Goal: Information Seeking & Learning: Learn about a topic

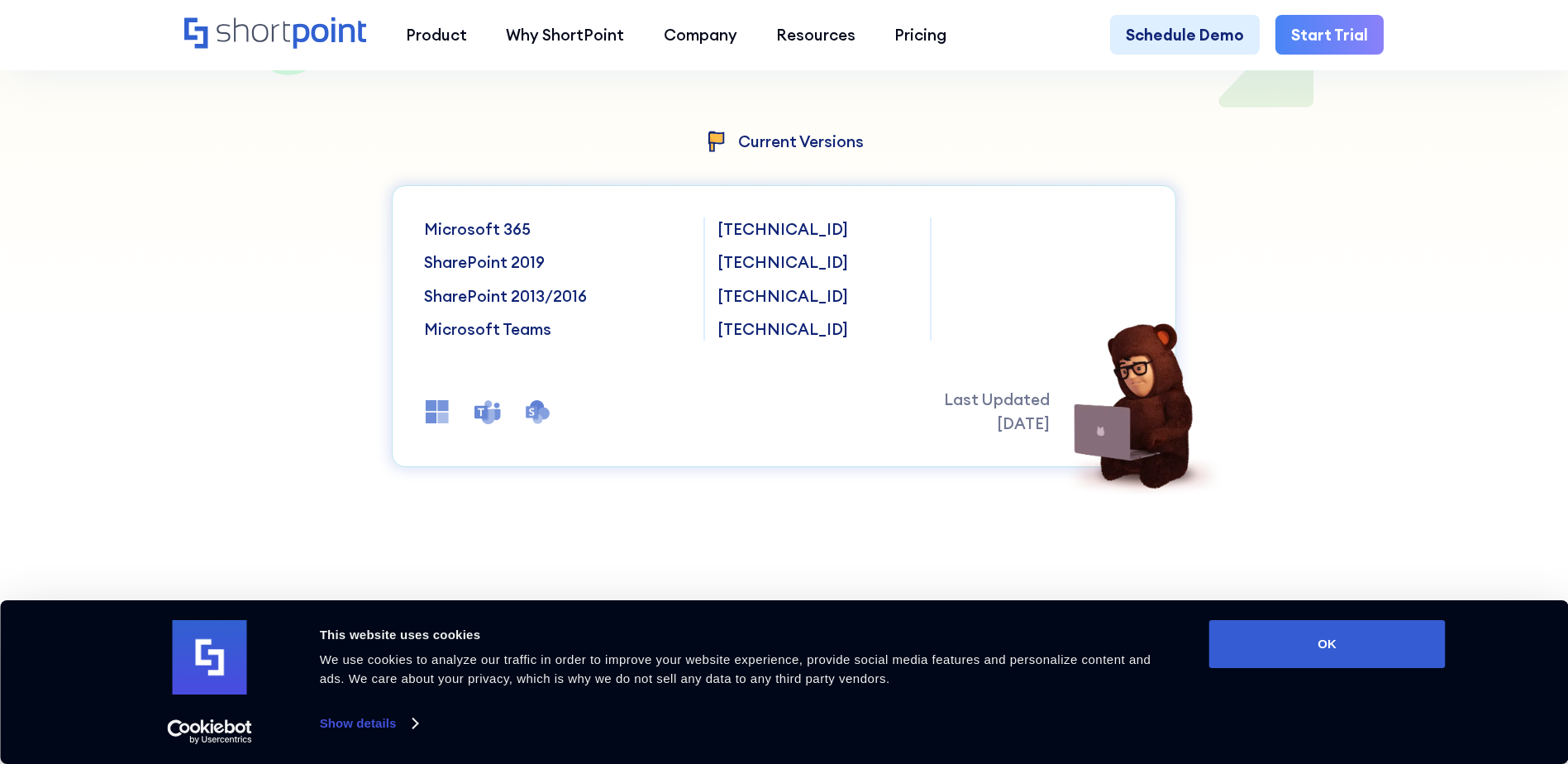
scroll to position [441, 0]
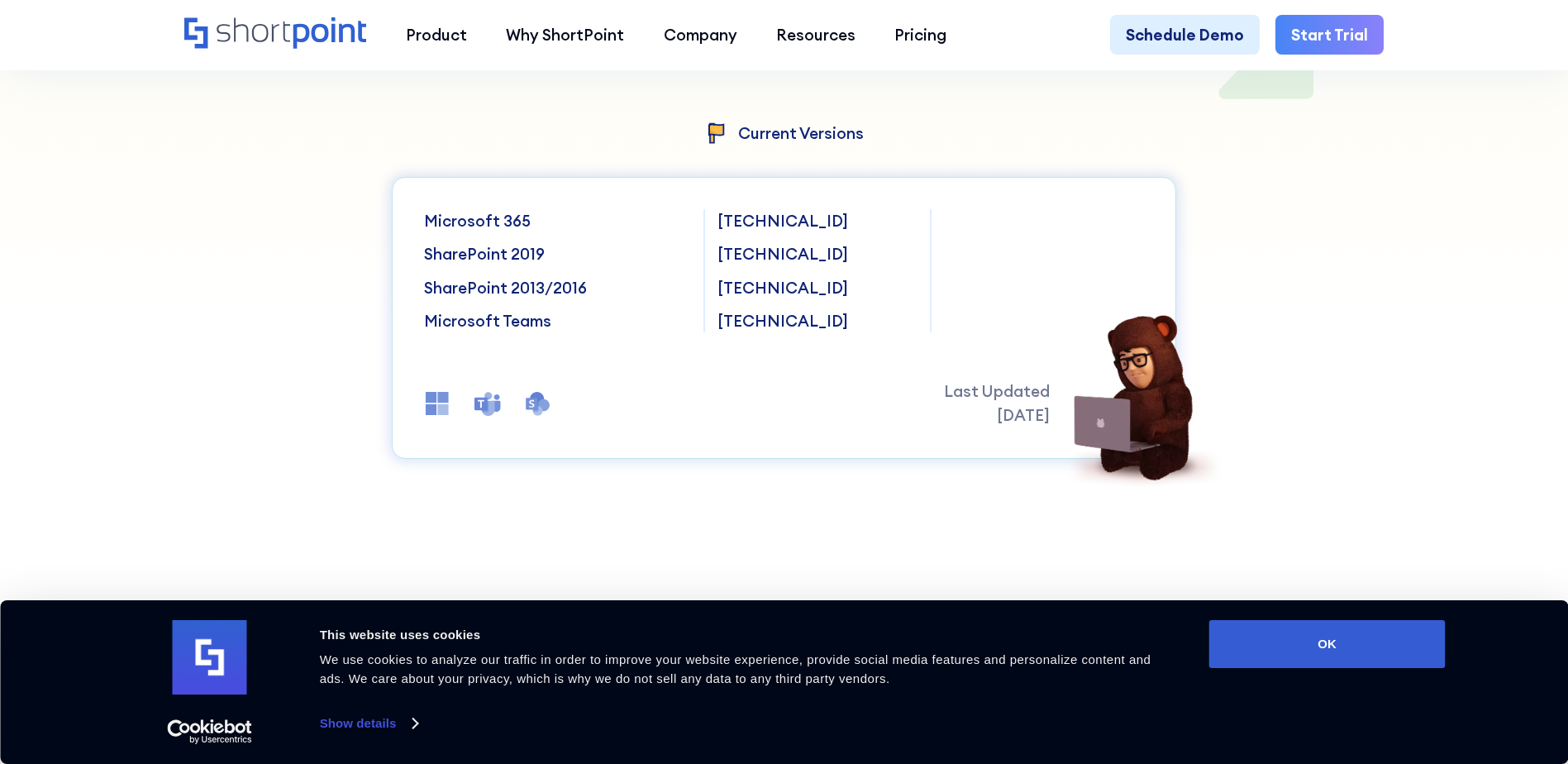
click at [474, 225] on p "Microsoft 365" at bounding box center [556, 221] width 265 height 23
drag, startPoint x: 486, startPoint y: 266, endPoint x: 495, endPoint y: 260, distance: 10.8
click at [487, 265] on p "SharePoint 2019" at bounding box center [556, 254] width 265 height 23
click at [756, 249] on div "[TECHNICAL_ID] [TECHNICAL_ID] [TECHNICAL_ID] [TECHNICAL_ID]" at bounding box center [818, 271] width 199 height 124
drag, startPoint x: 756, startPoint y: 249, endPoint x: 737, endPoint y: 257, distance: 20.6
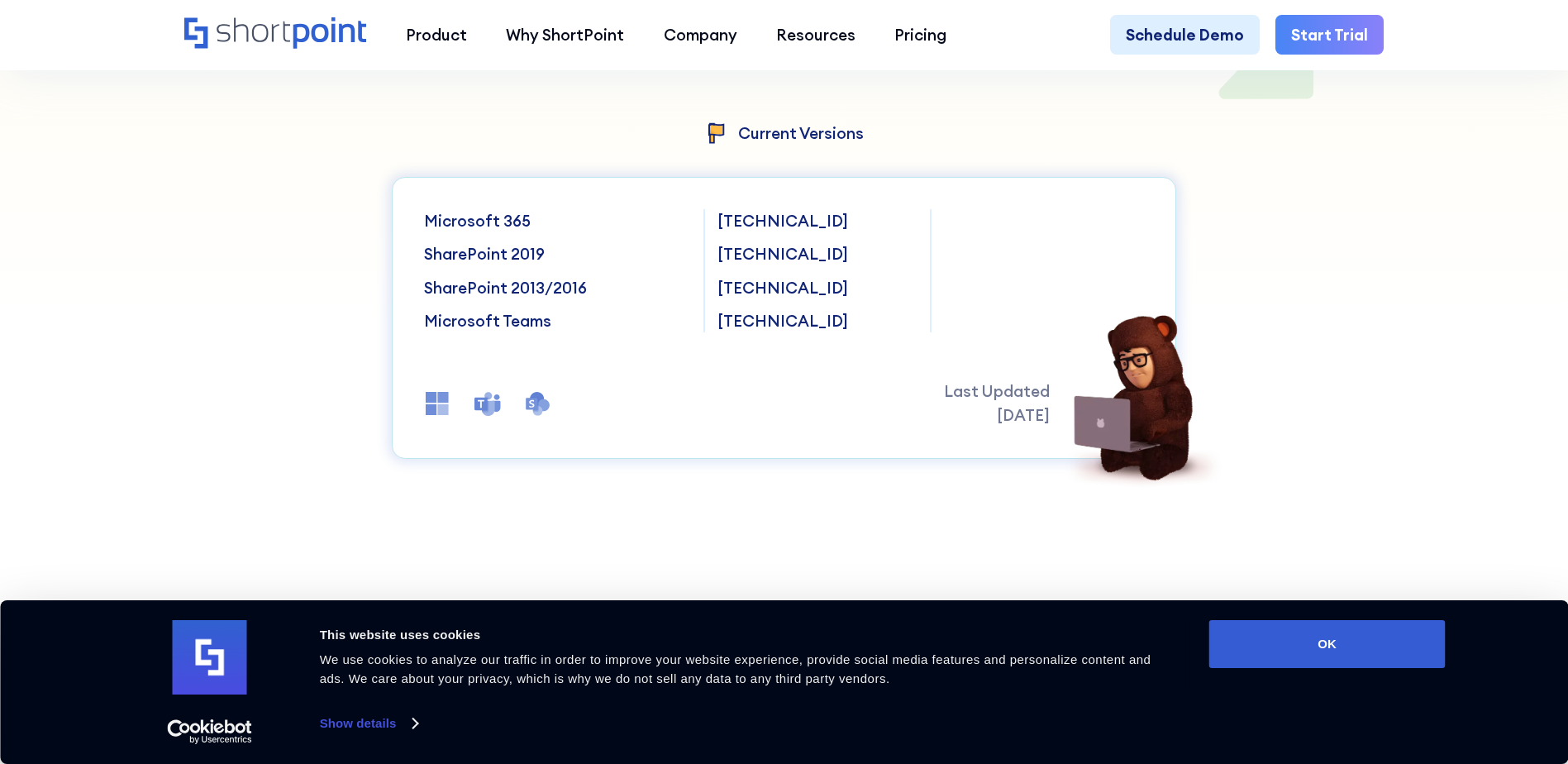
click at [737, 257] on p "[TECHNICAL_ID]" at bounding box center [818, 254] width 199 height 23
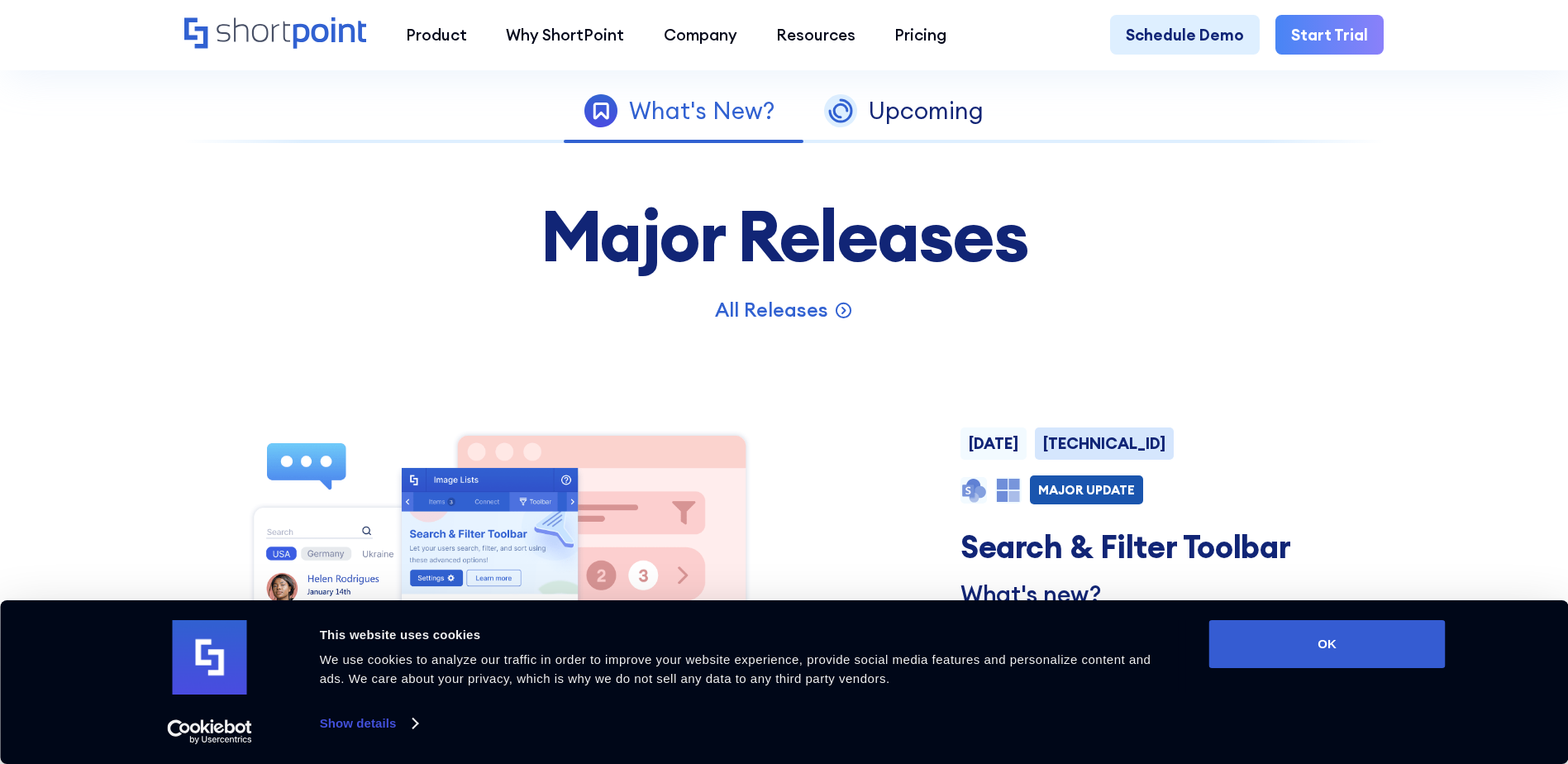
scroll to position [1103, 0]
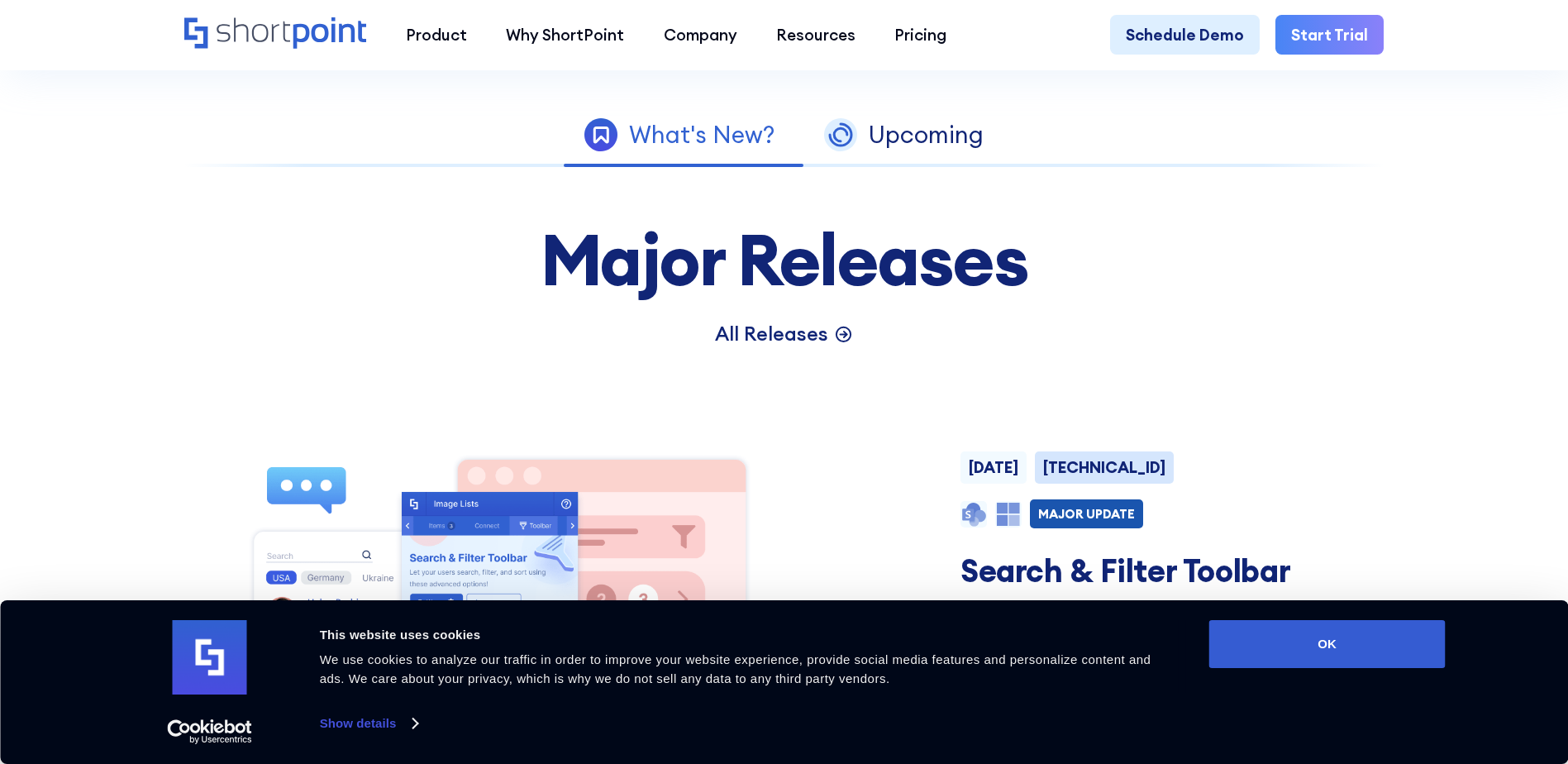
click at [774, 342] on p "All Releases" at bounding box center [772, 334] width 113 height 30
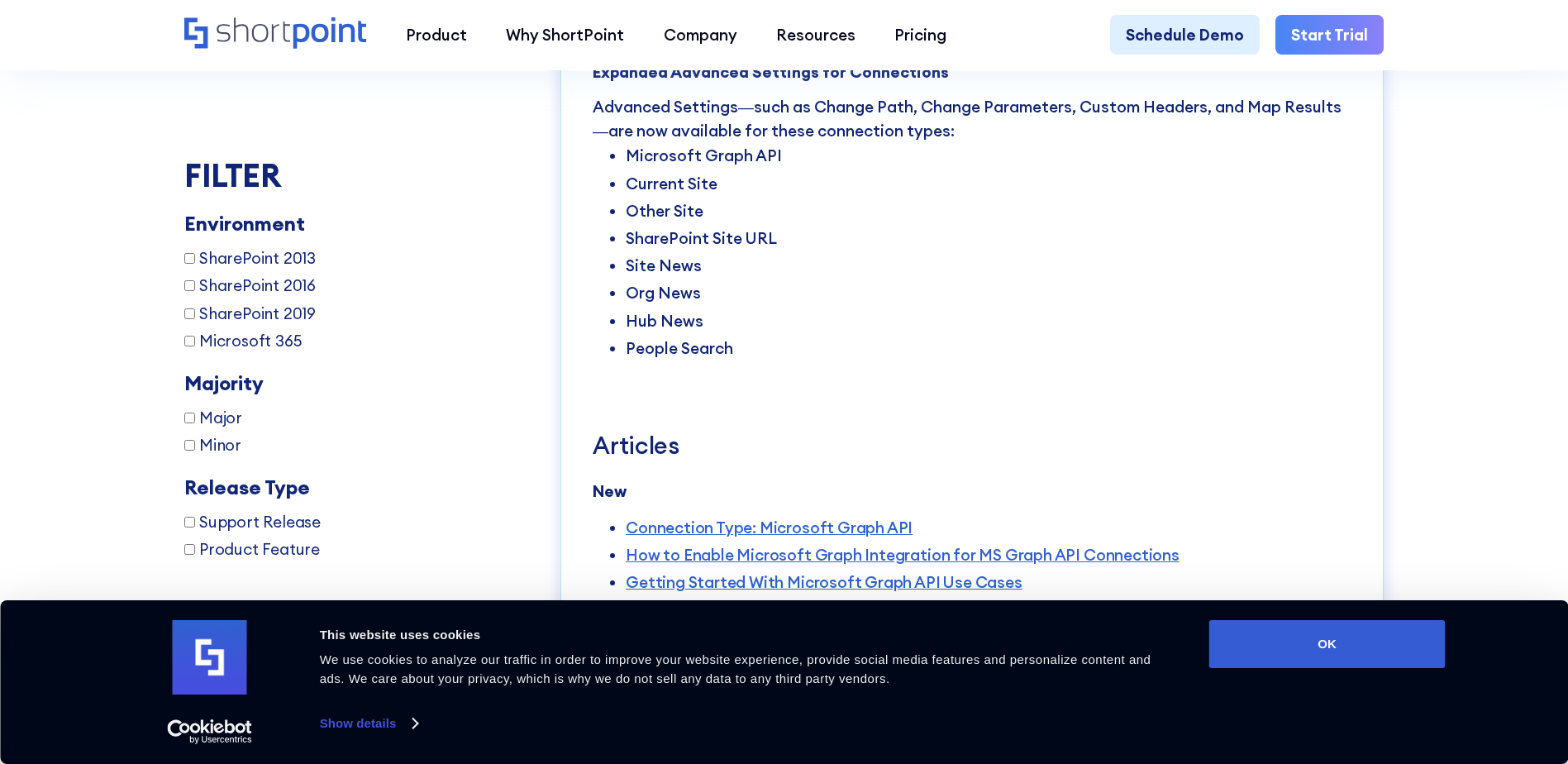
scroll to position [3752, 0]
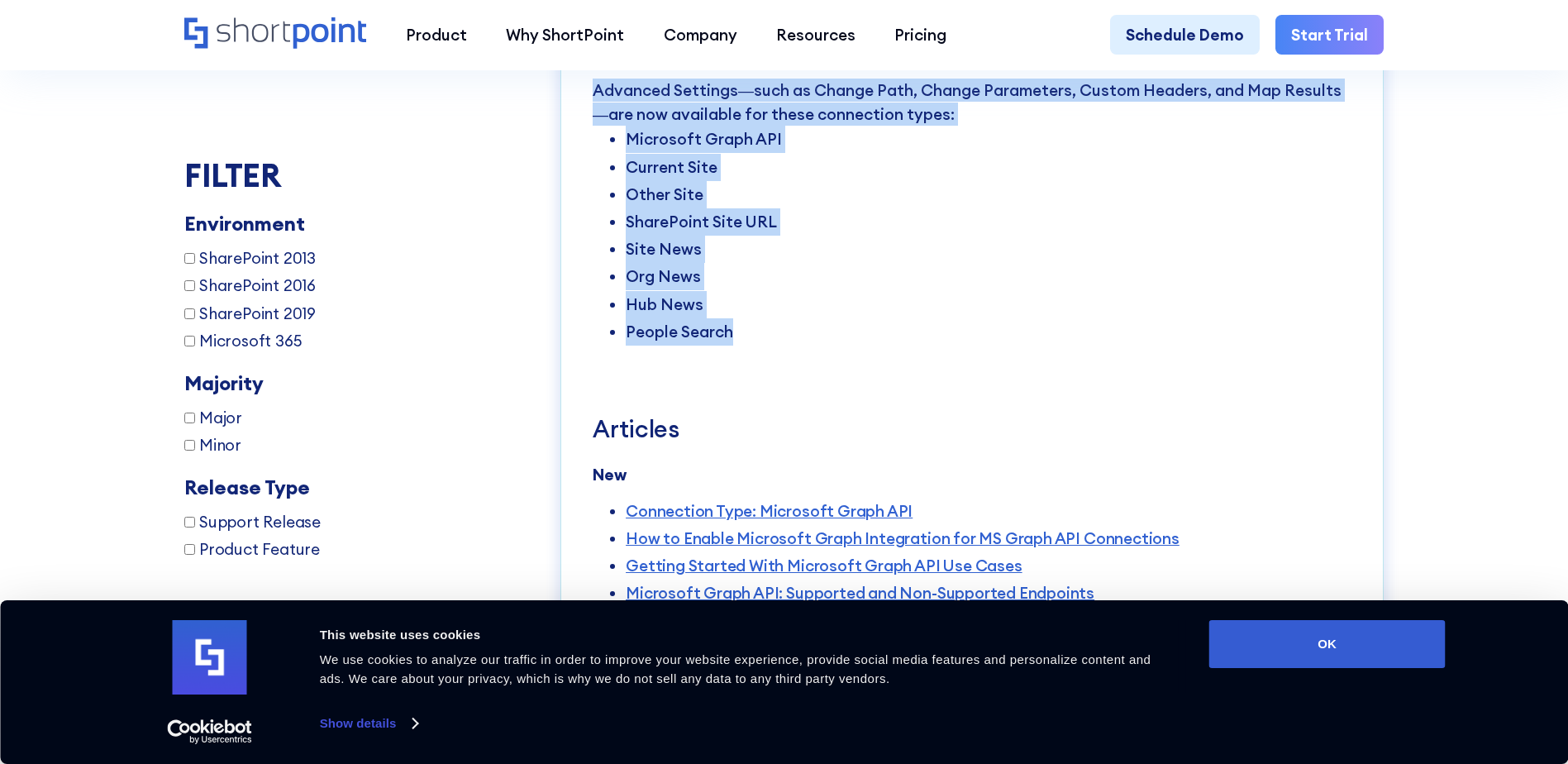
drag, startPoint x: 756, startPoint y: 363, endPoint x: 592, endPoint y: 87, distance: 321.0
click at [593, 87] on div "Features Microsoft Graph API Connection The new Microsoft Graph API connection …" at bounding box center [972, 539] width 759 height 1938
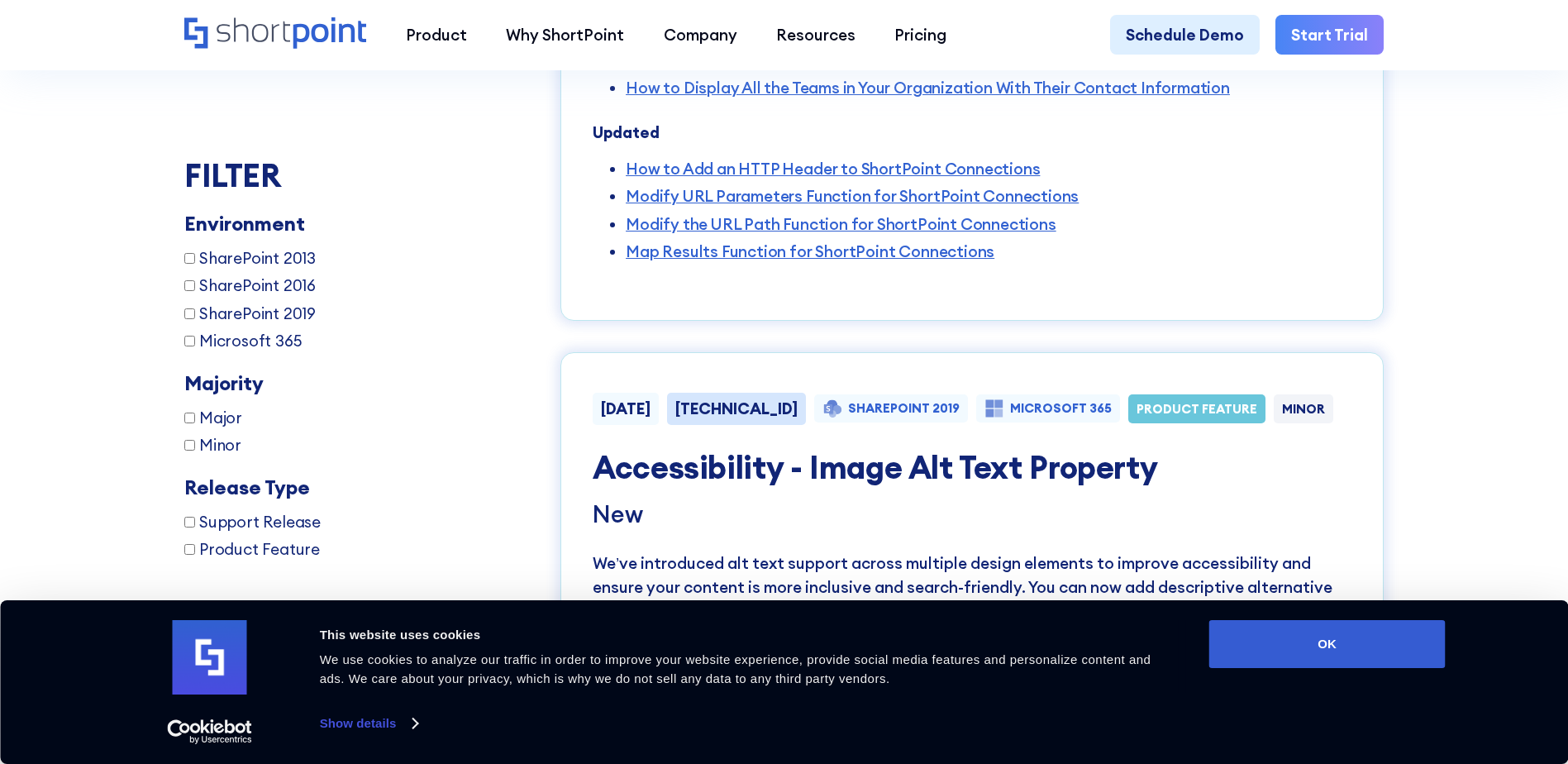
scroll to position [4856, 0]
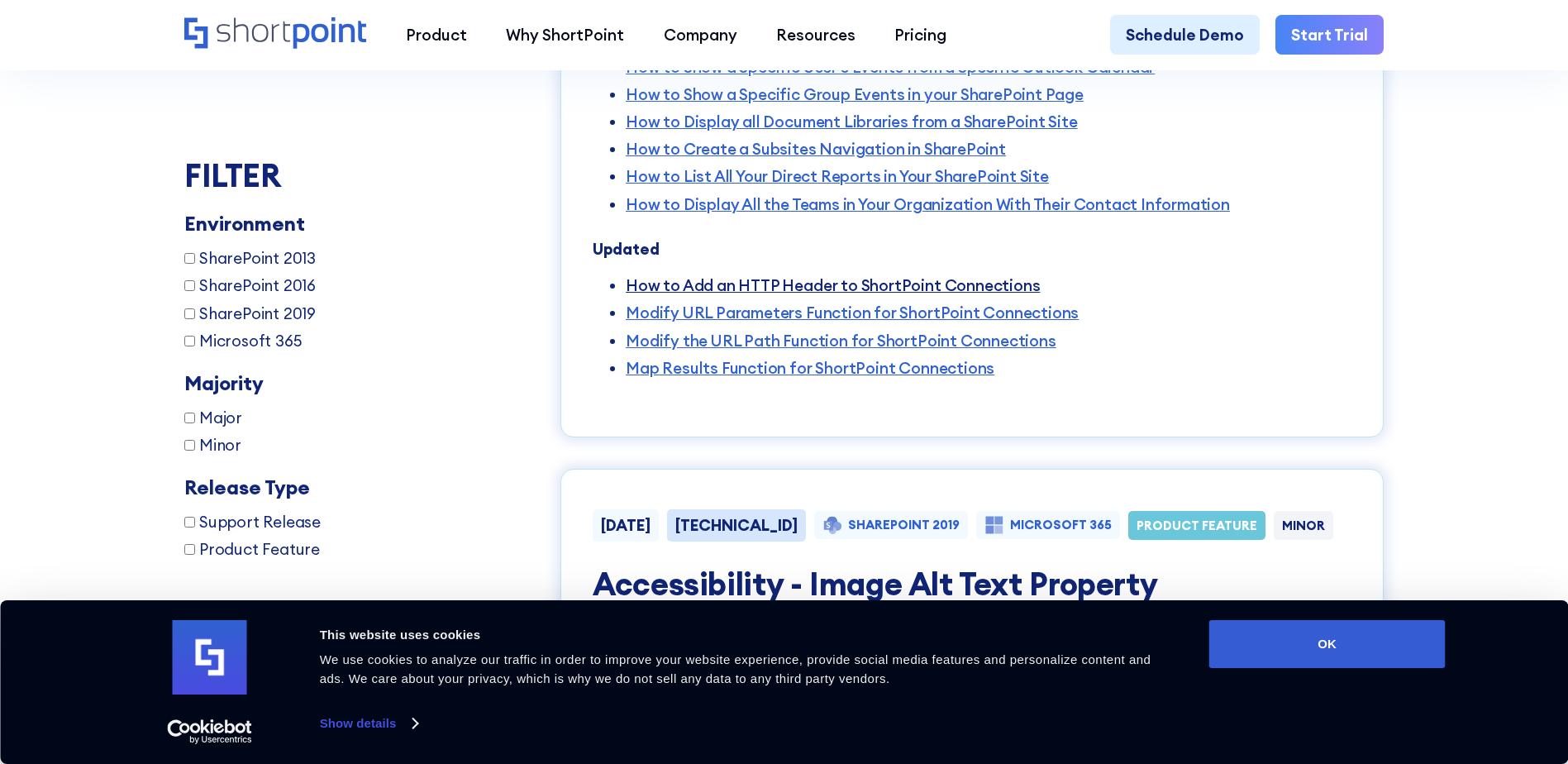
click at [715, 296] on link "How to Add an HTTP Header to ShortPoint Connections" at bounding box center [833, 285] width 414 height 19
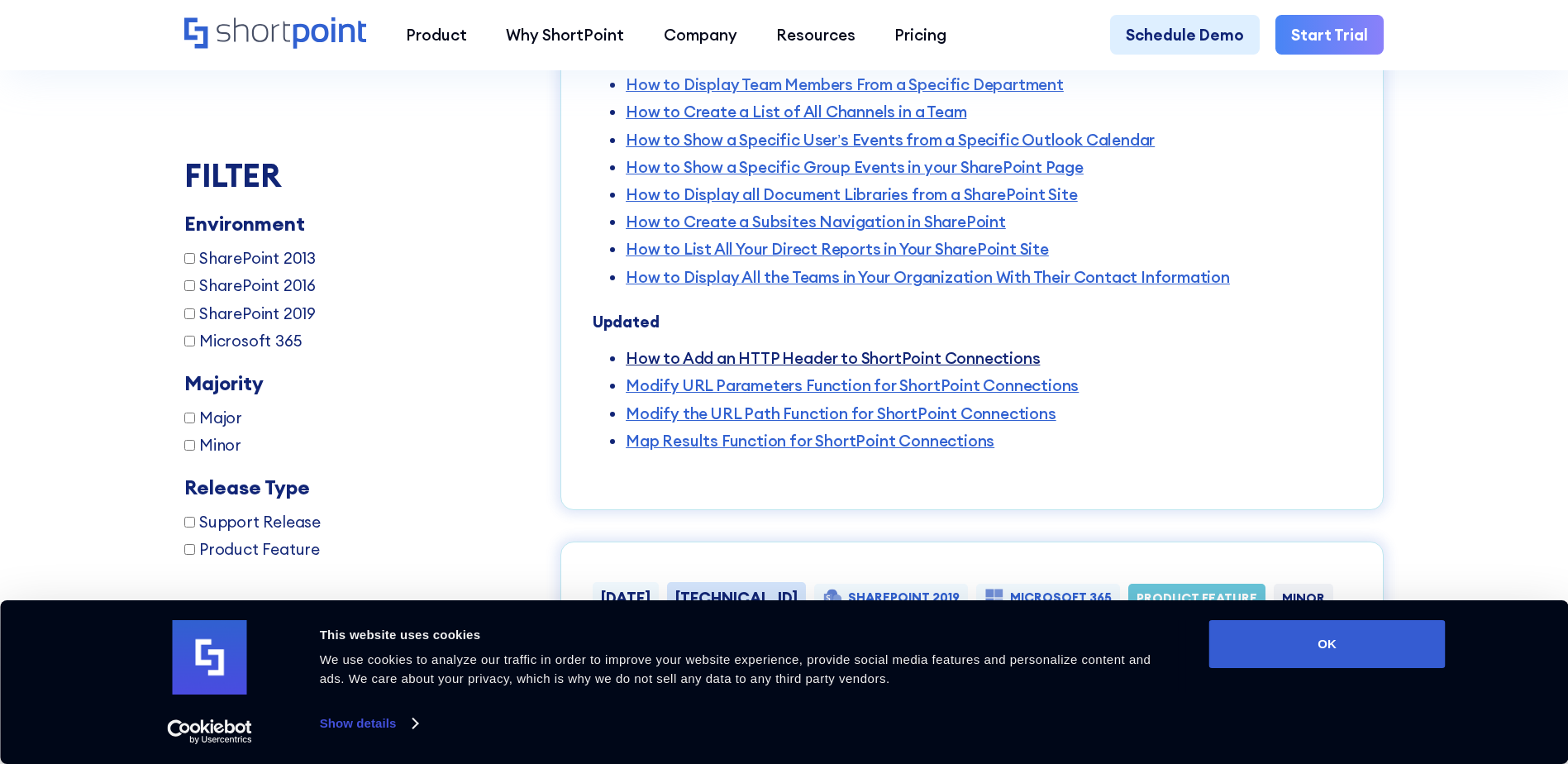
scroll to position [4745, 0]
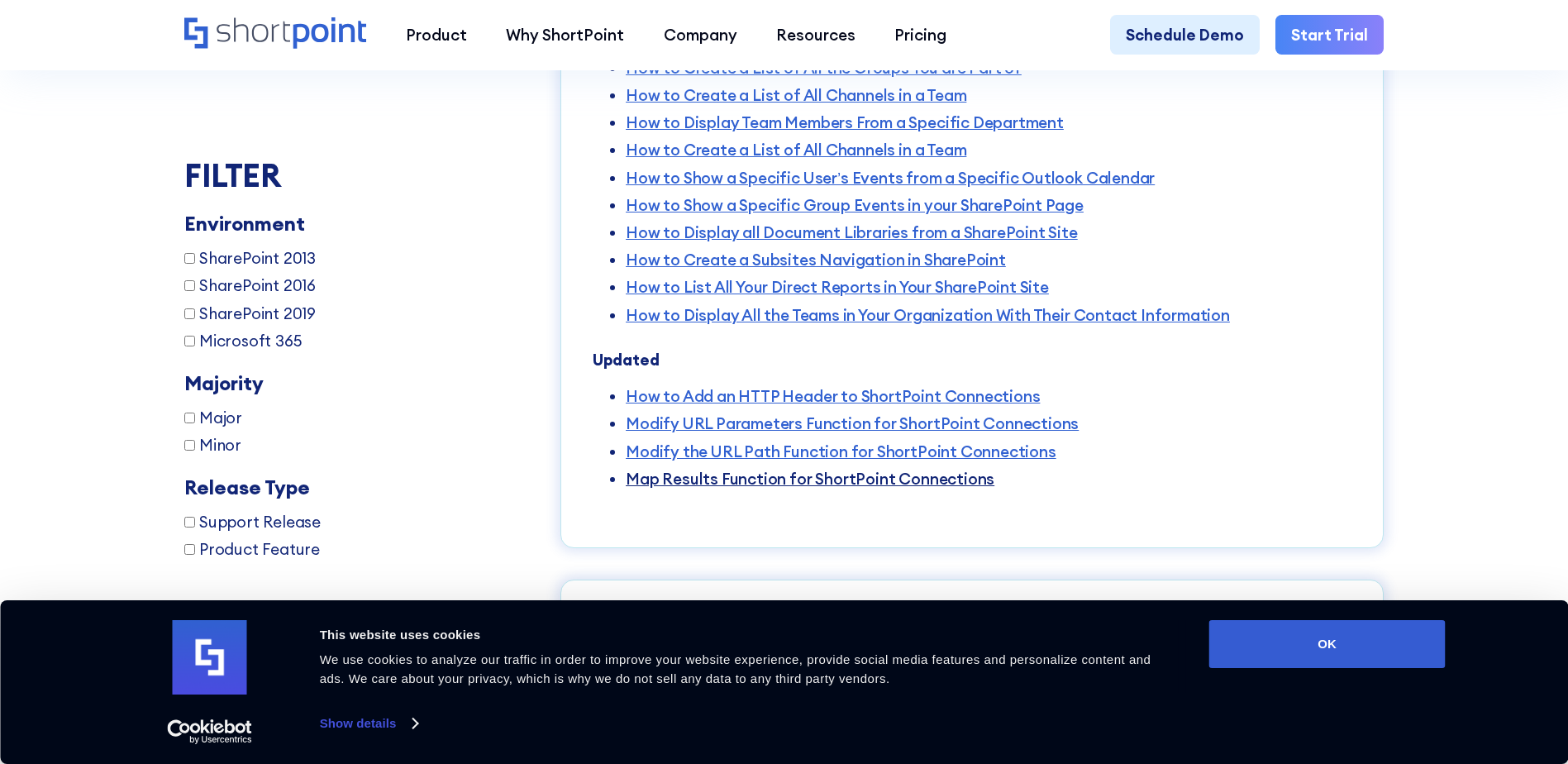
click at [773, 489] on link "Map Results Function for ShortPoint Connections" at bounding box center [810, 479] width 369 height 19
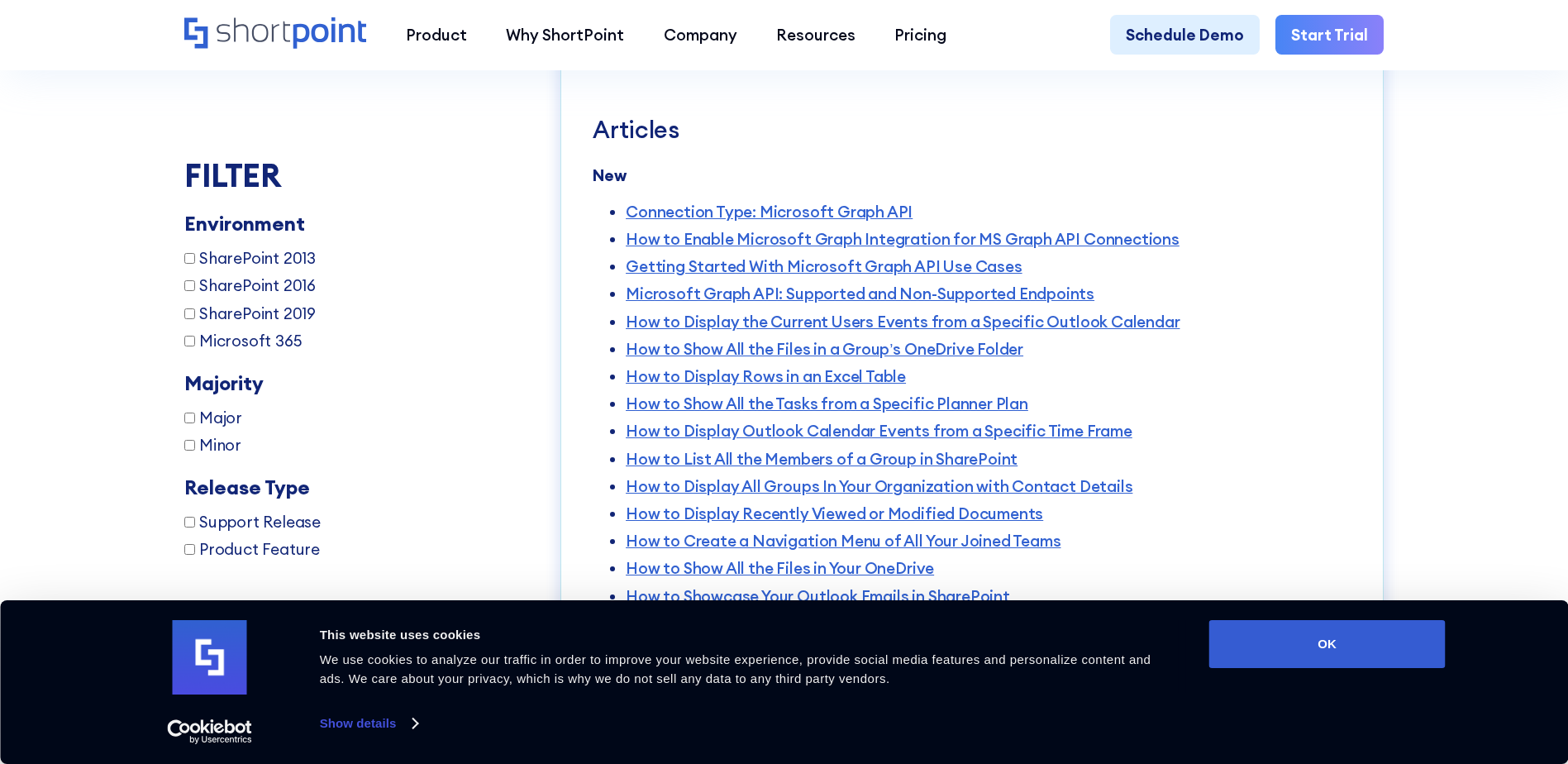
scroll to position [4194, 0]
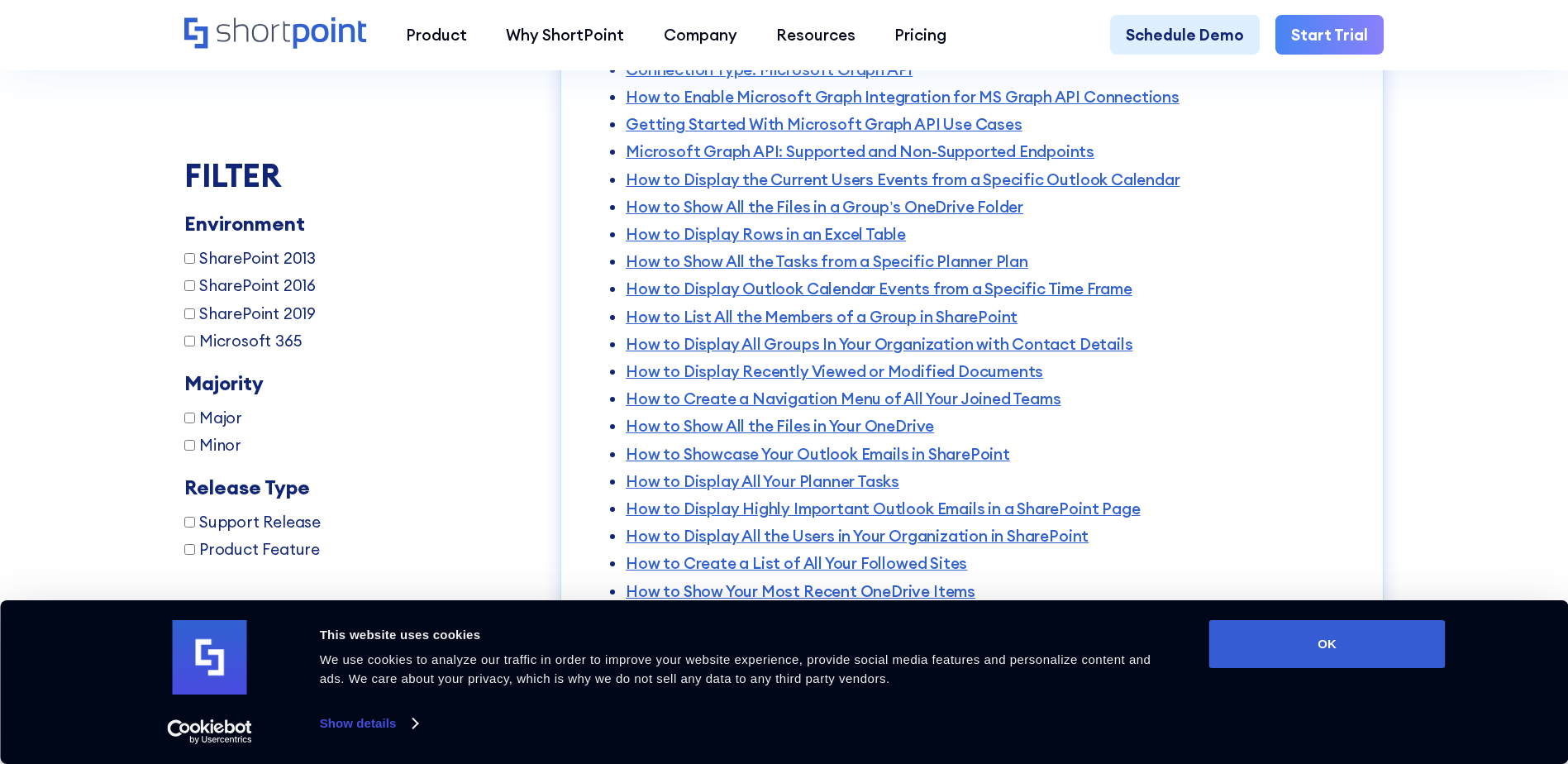
drag, startPoint x: 858, startPoint y: 469, endPoint x: 571, endPoint y: 386, distance: 298.8
click at [571, 386] on div "[DATE] [TECHNICAL_ID] SHAREPOINT 2019 MICROSOFT 365 PRODUCT FEATURE MINOR Micro…" at bounding box center [973, 41] width 824 height 2119
click at [762, 326] on link "How to List All the Members of a Group in SharePoint" at bounding box center [822, 317] width 392 height 19
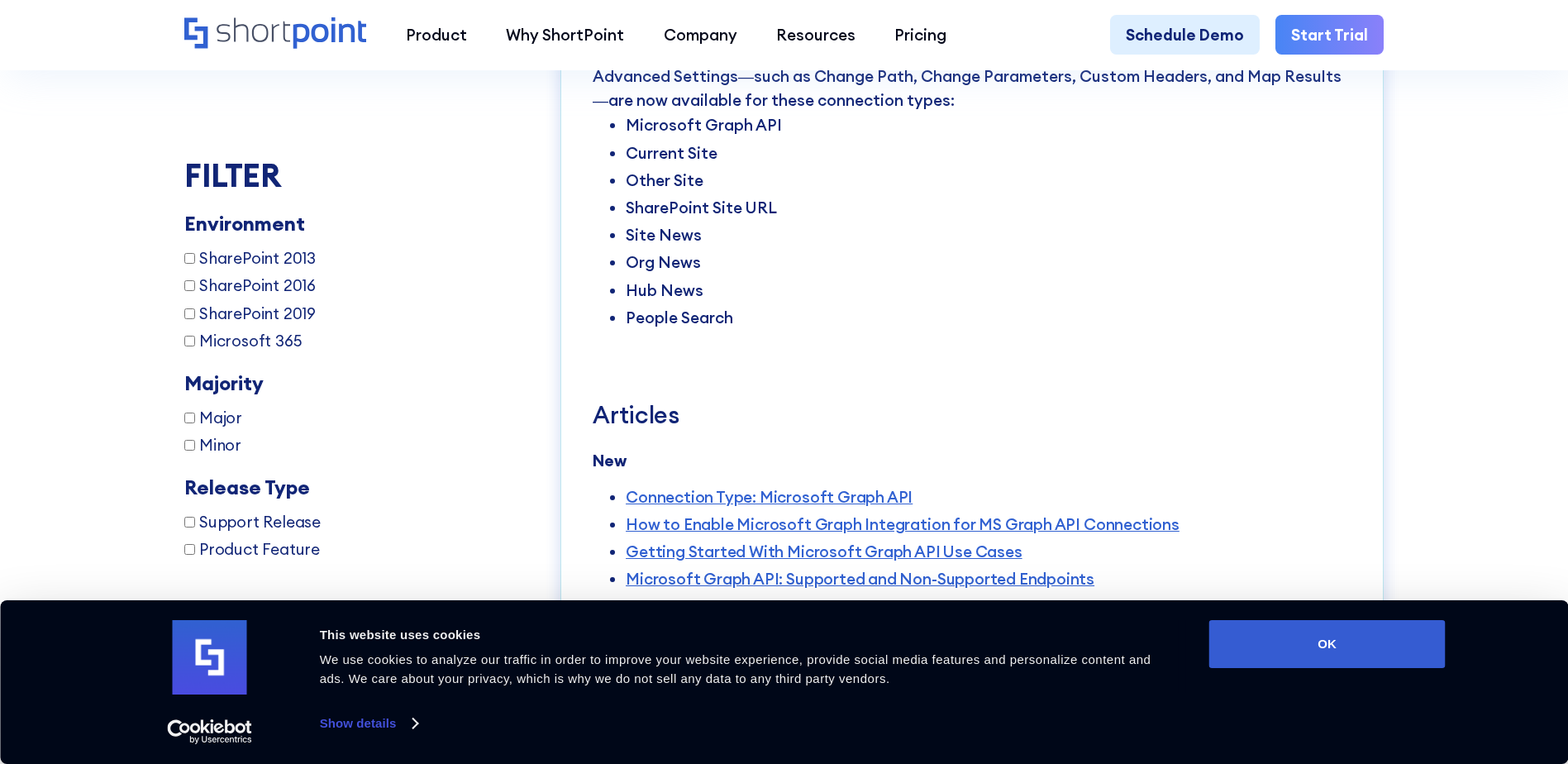
scroll to position [3643, 0]
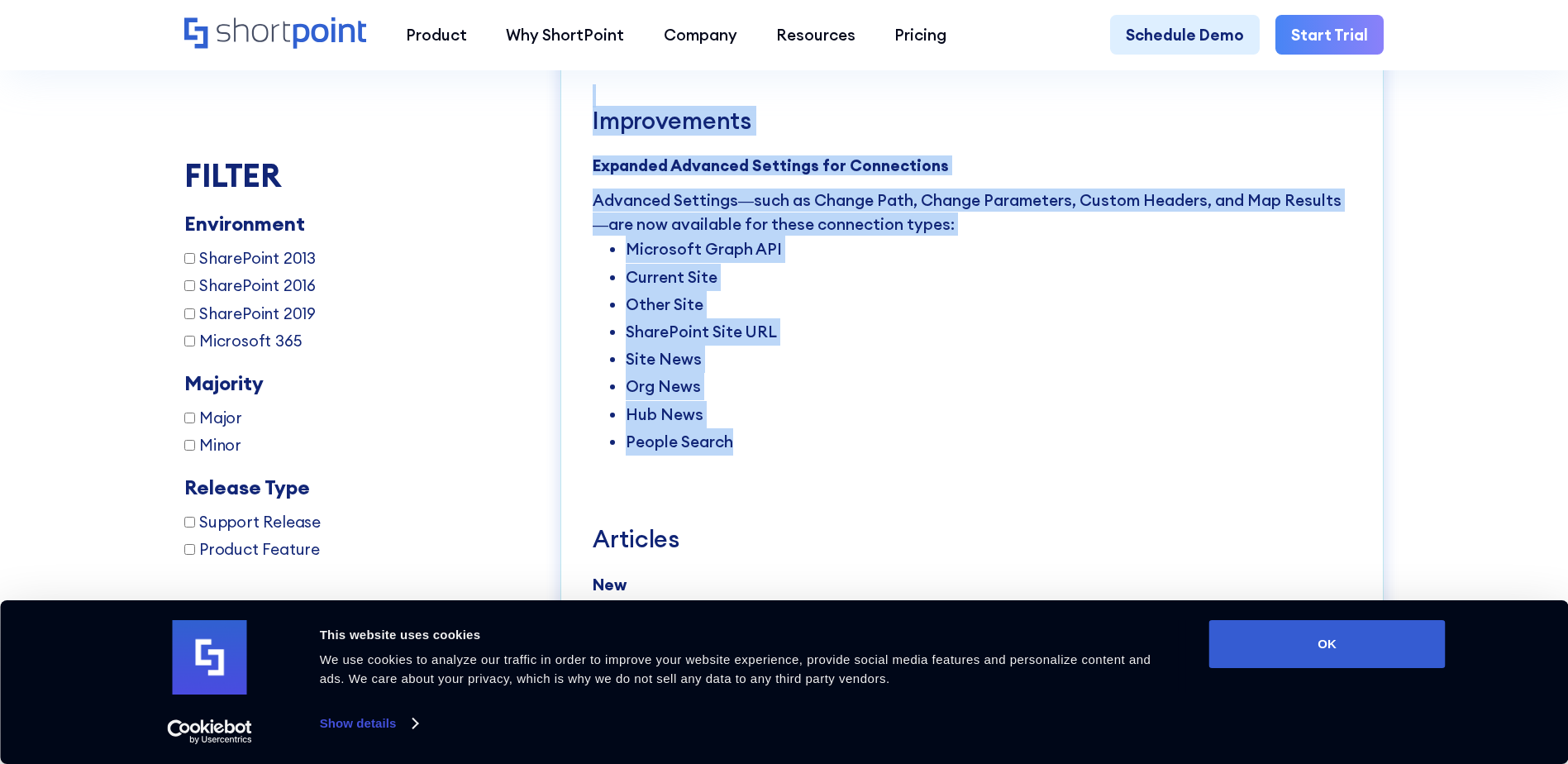
drag, startPoint x: 771, startPoint y: 476, endPoint x: 587, endPoint y: 119, distance: 401.6
click at [587, 119] on div "[DATE] [TECHNICAL_ID] SHAREPOINT 2019 MICROSOFT 365 PRODUCT FEATURE MINOR Micro…" at bounding box center [973, 592] width 824 height 2119
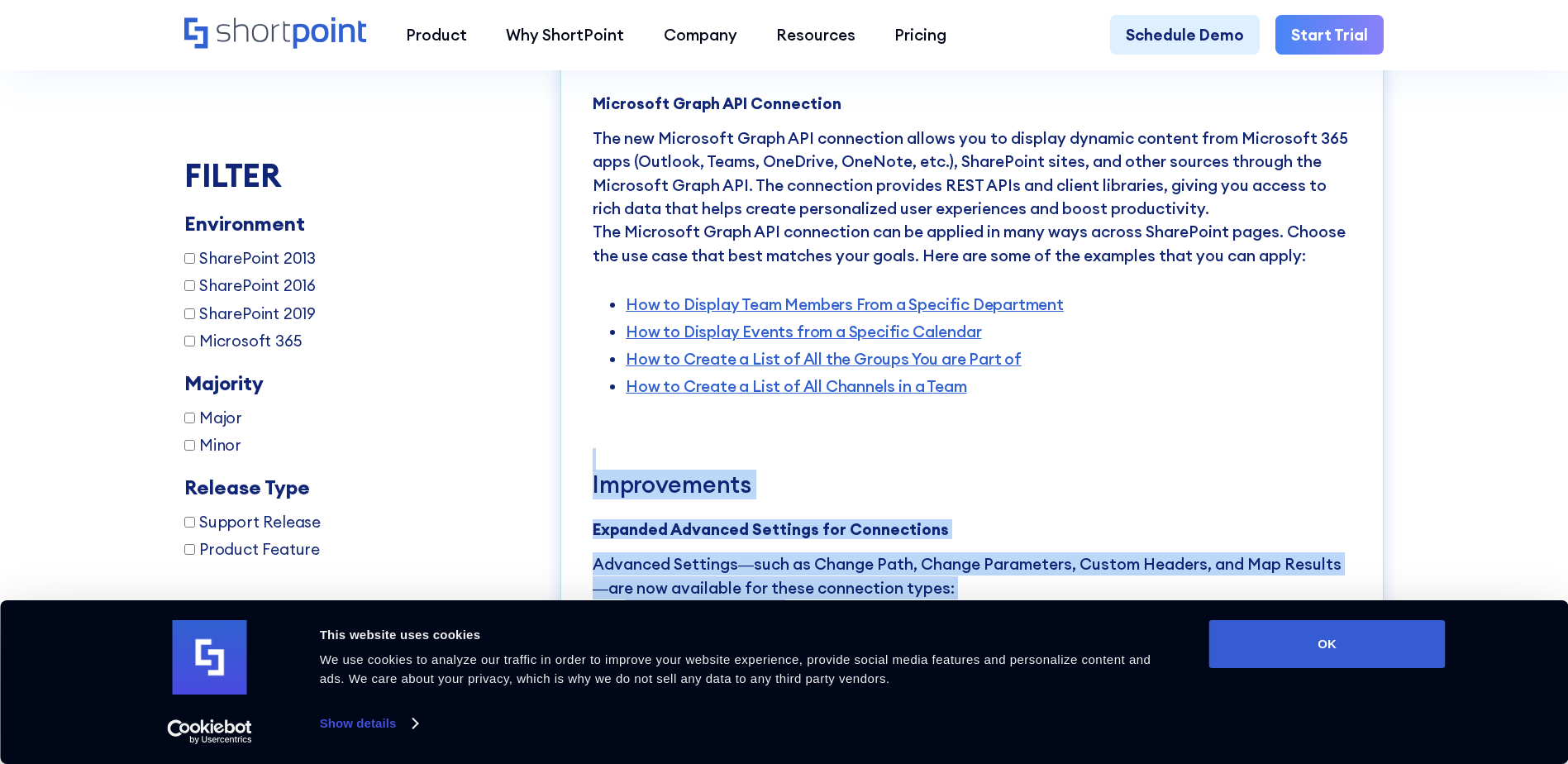
scroll to position [3202, 0]
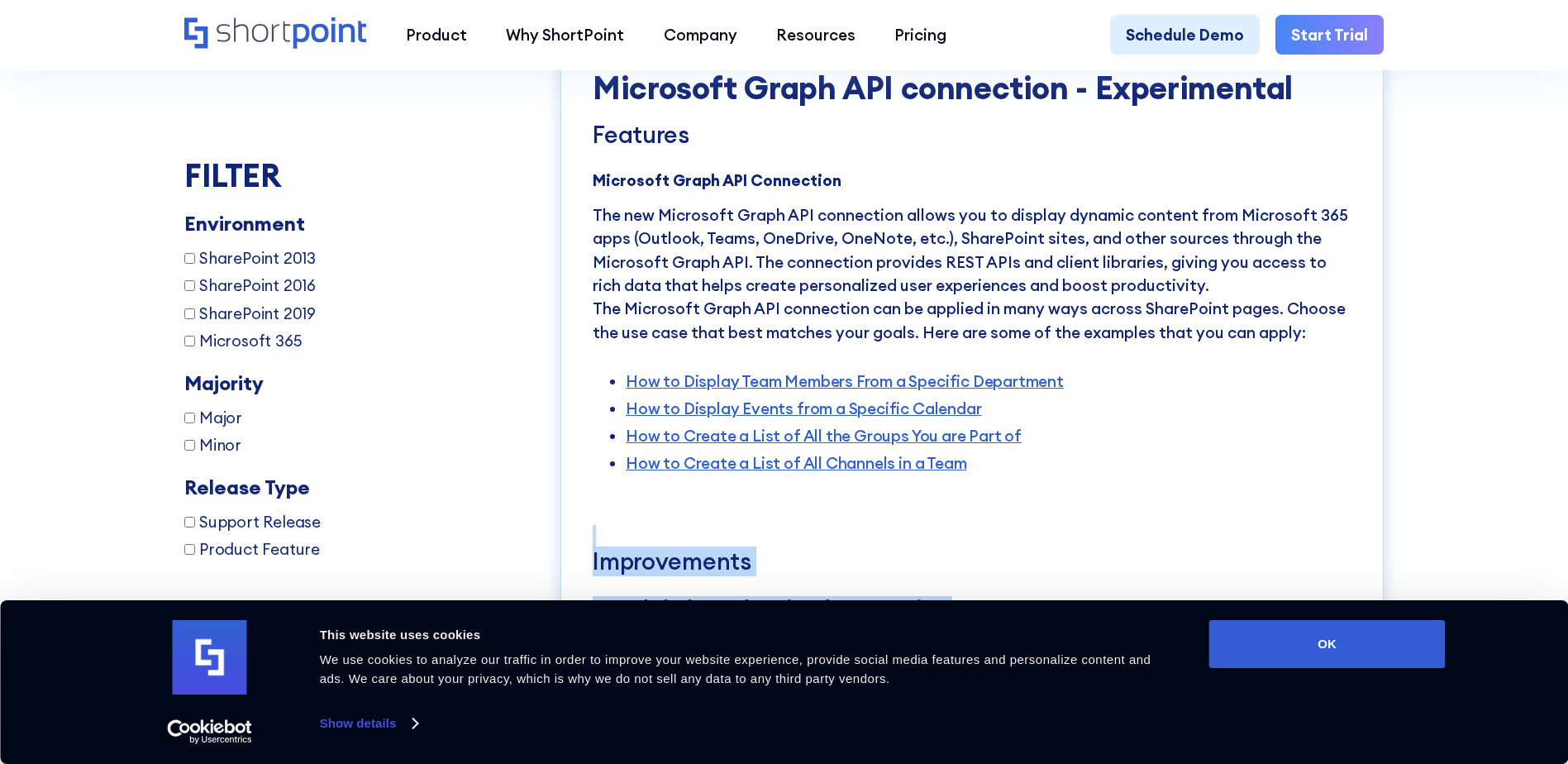
click at [184, 311] on input "SharePoint 2019" at bounding box center [190, 314] width 11 height 11
checkbox input "true"
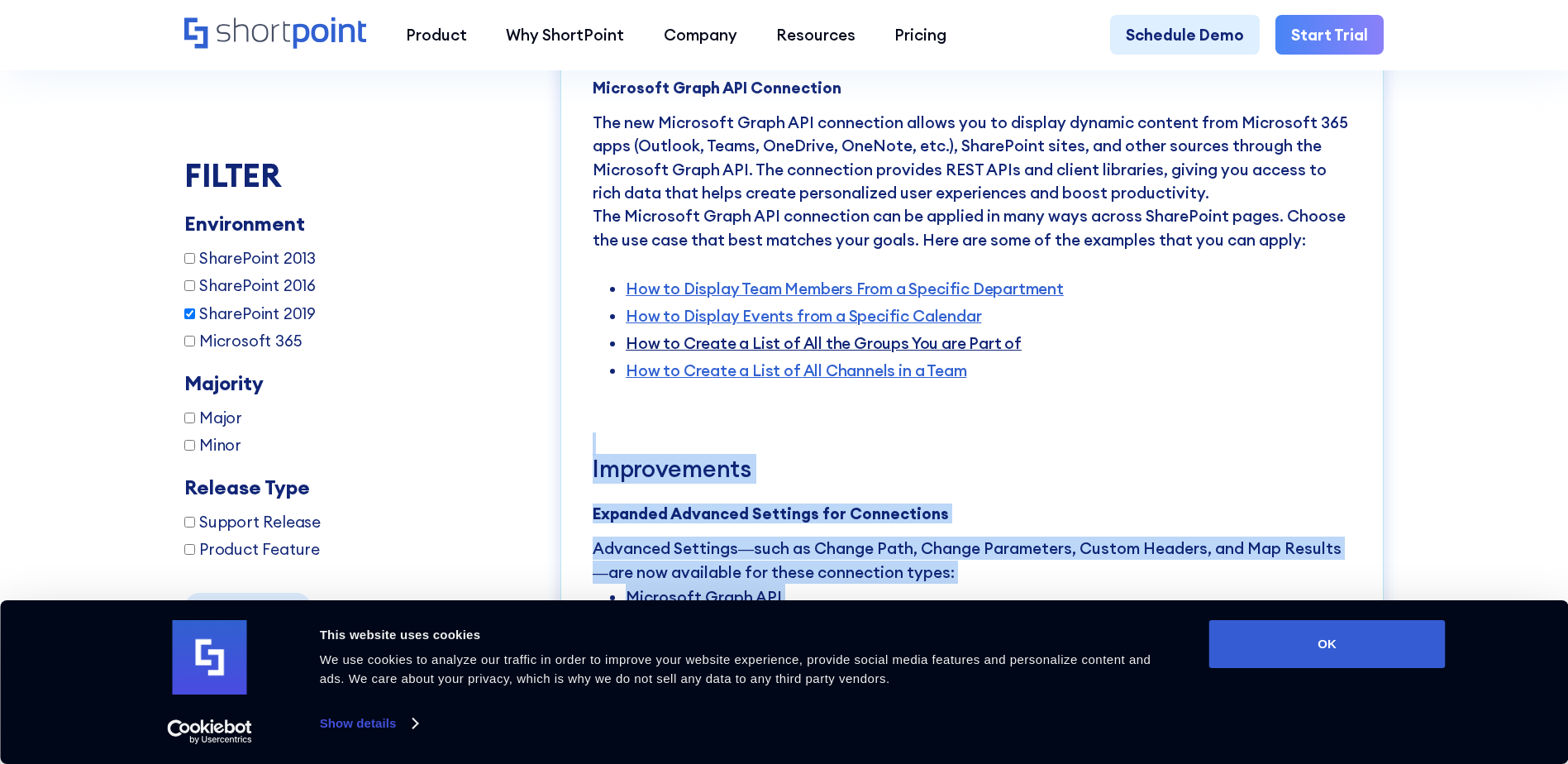
scroll to position [3325, 0]
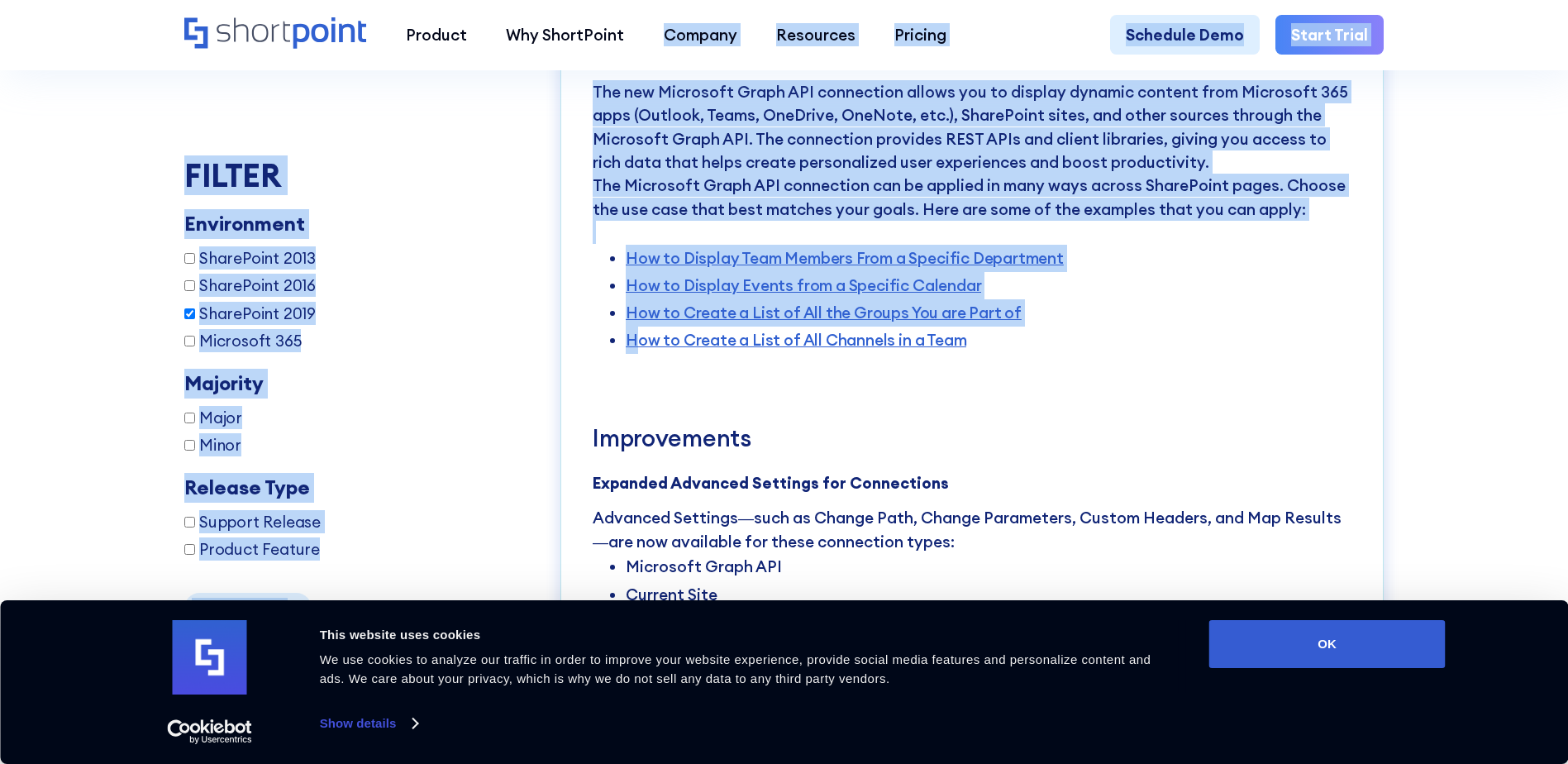
drag, startPoint x: 585, startPoint y: 71, endPoint x: 637, endPoint y: 350, distance: 283.8
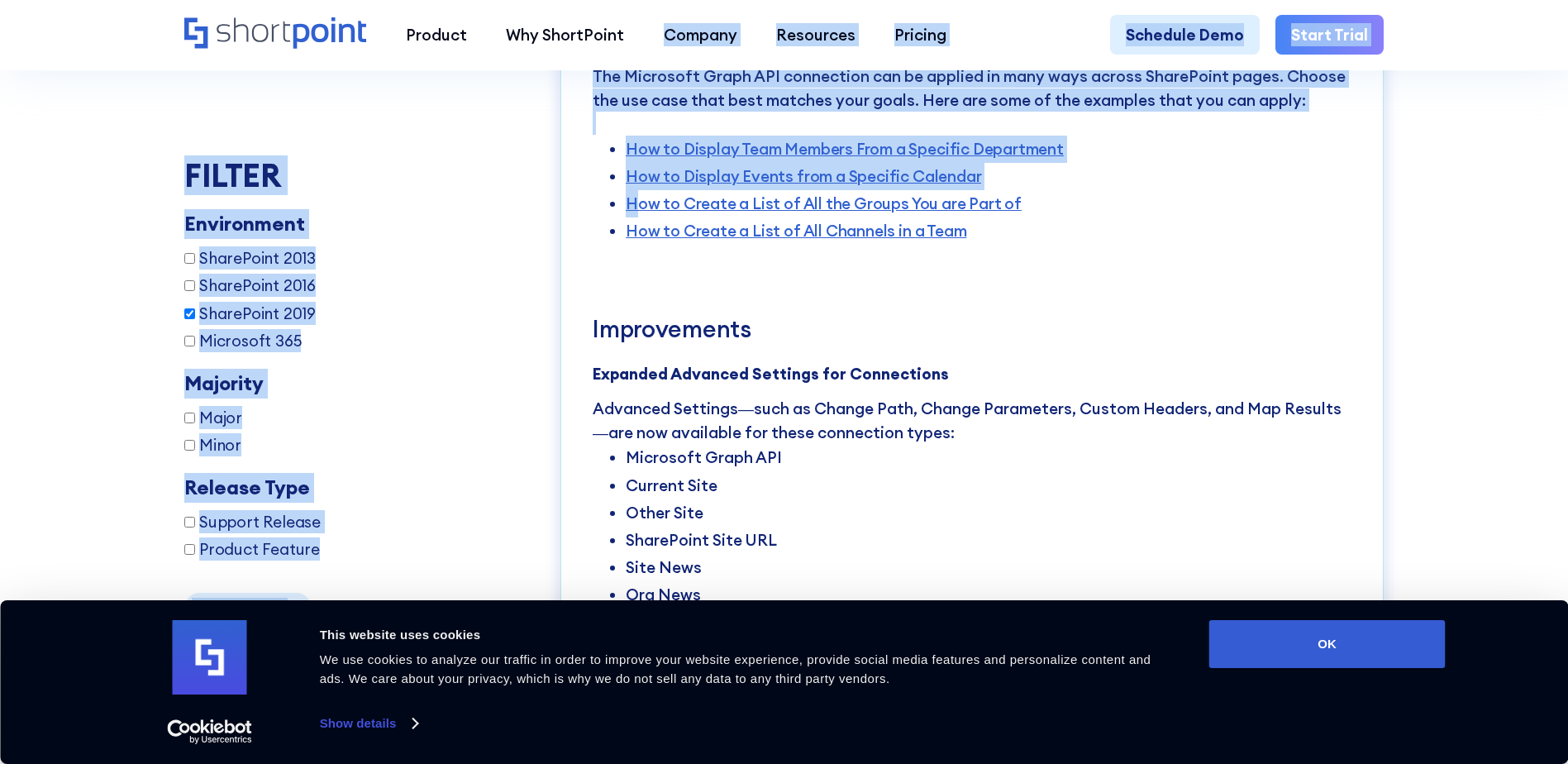
scroll to position [3546, 0]
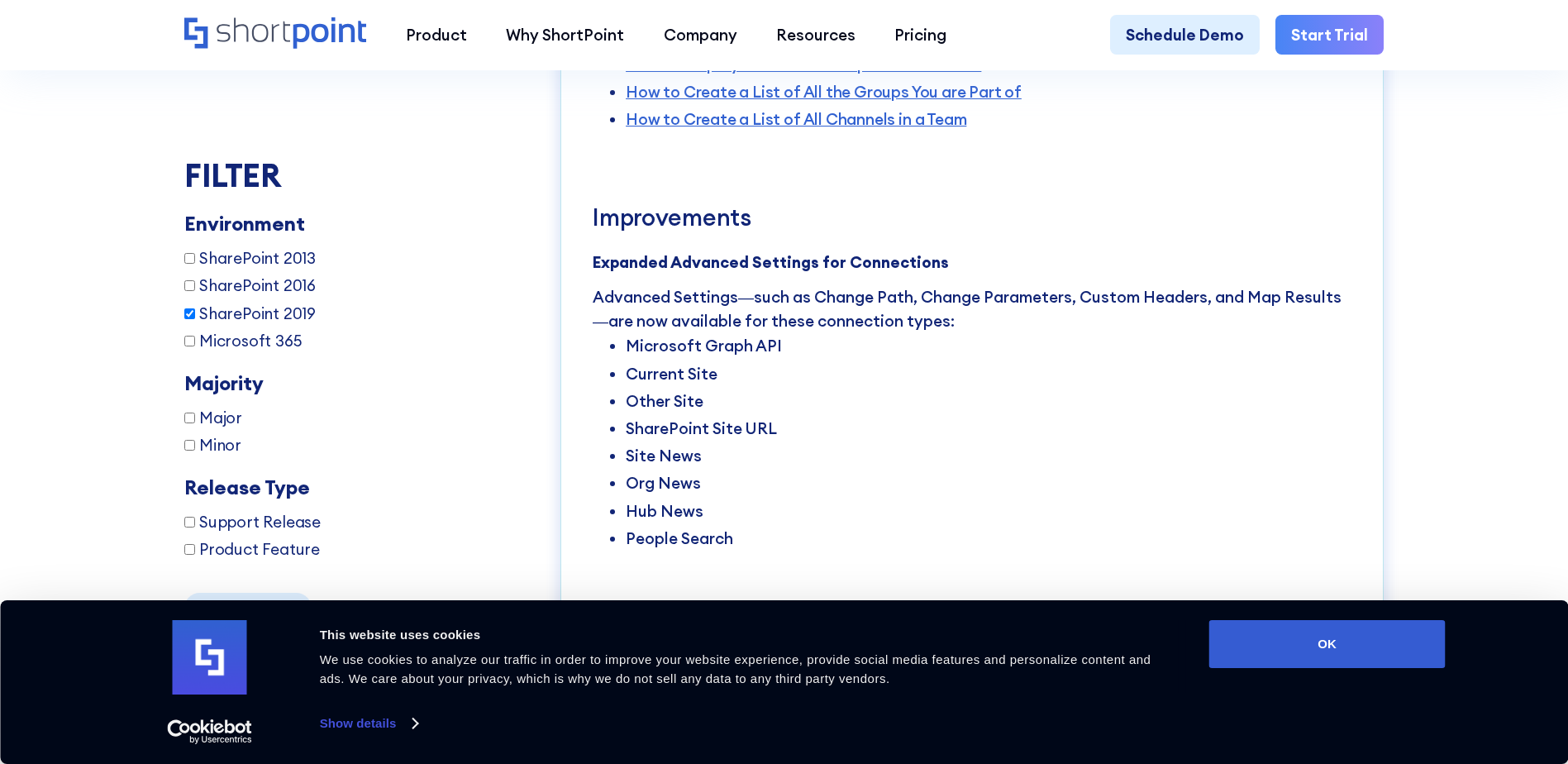
click at [912, 443] on li "SharePoint Site URL" at bounding box center [989, 429] width 726 height 27
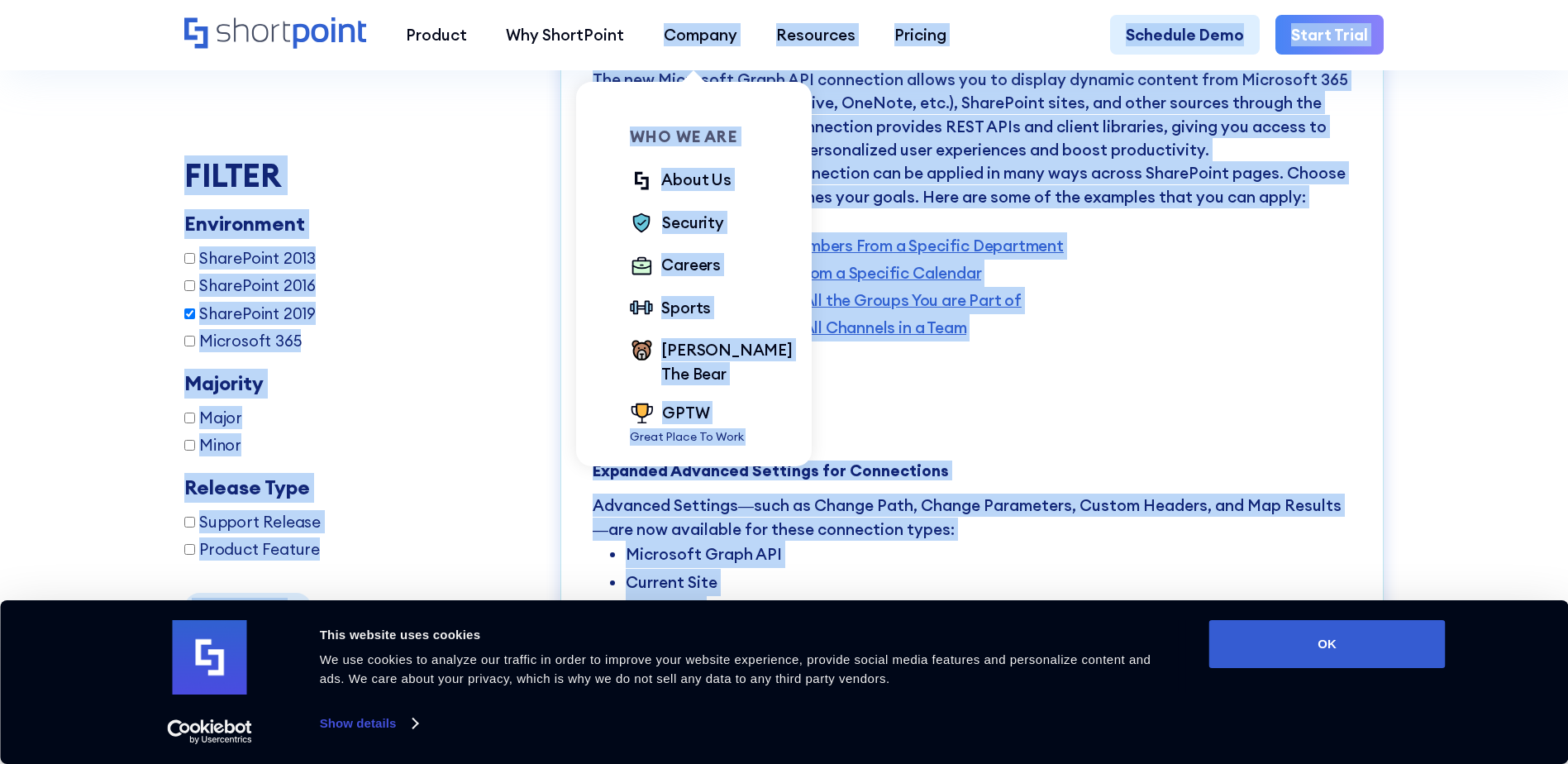
scroll to position [3329, 0]
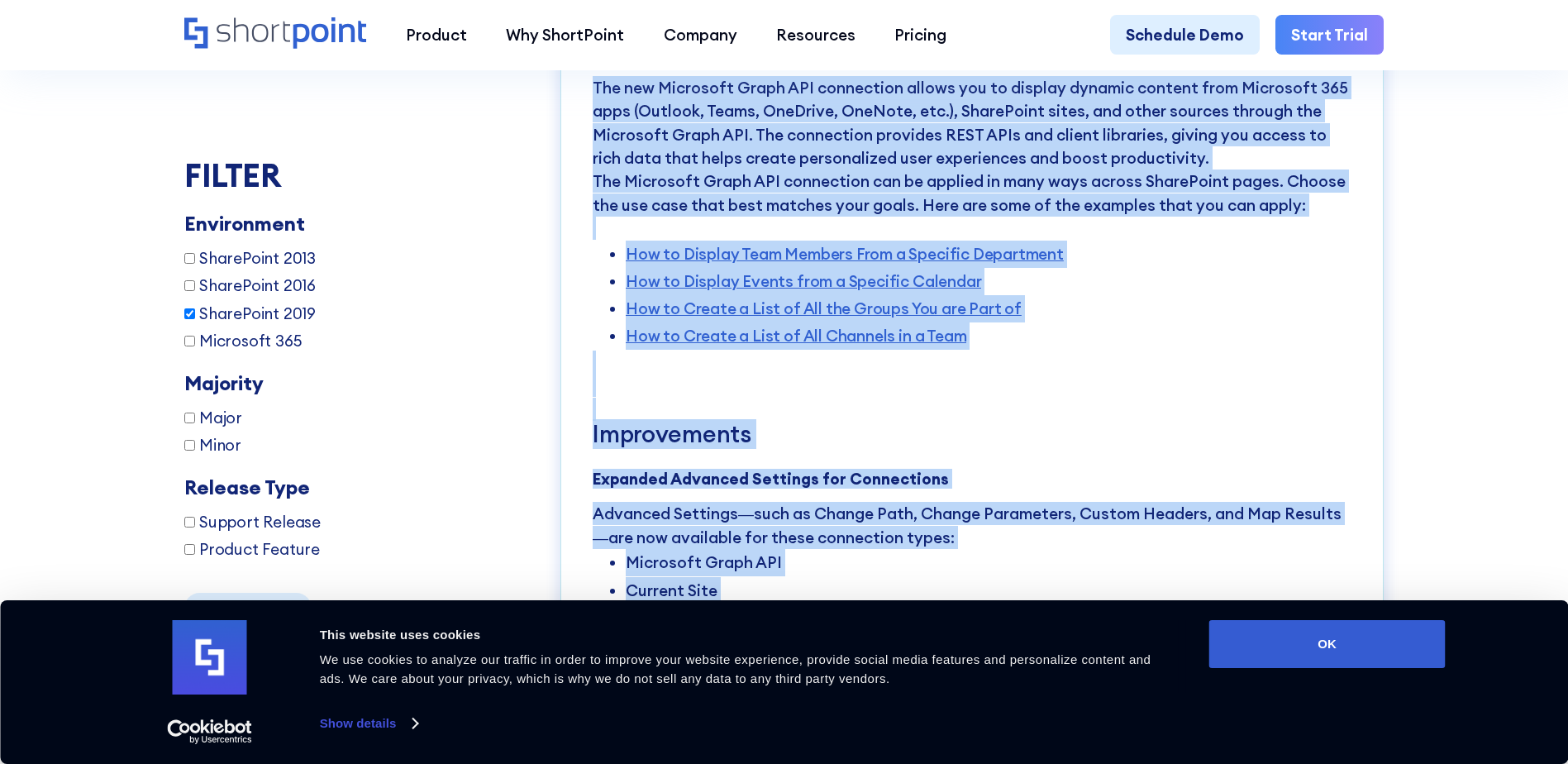
drag, startPoint x: 816, startPoint y: 557, endPoint x: 593, endPoint y: 81, distance: 525.6
copy div "Loremipsu Dolor SIT Ametconsec Adi eli Seddoeius Tempo INC utlaboreet dolore ma…"
